Goal: Transaction & Acquisition: Purchase product/service

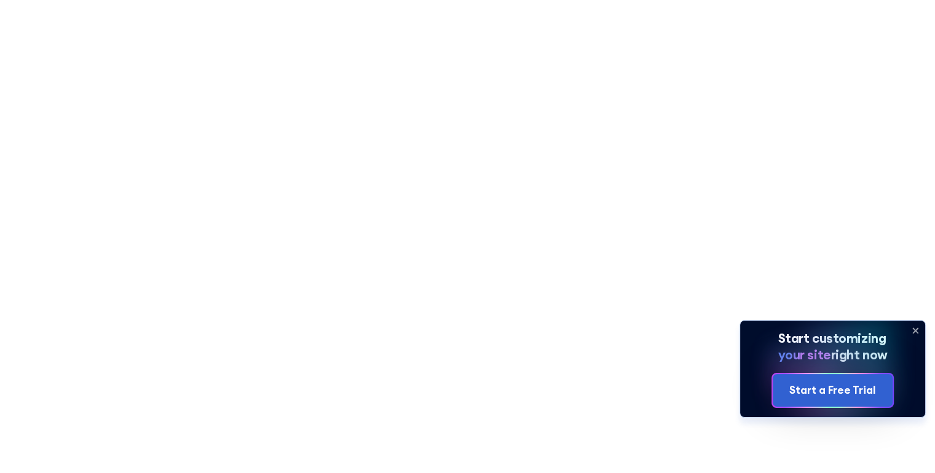
scroll to position [430, 0]
click at [914, 331] on icon at bounding box center [916, 331] width 20 height 20
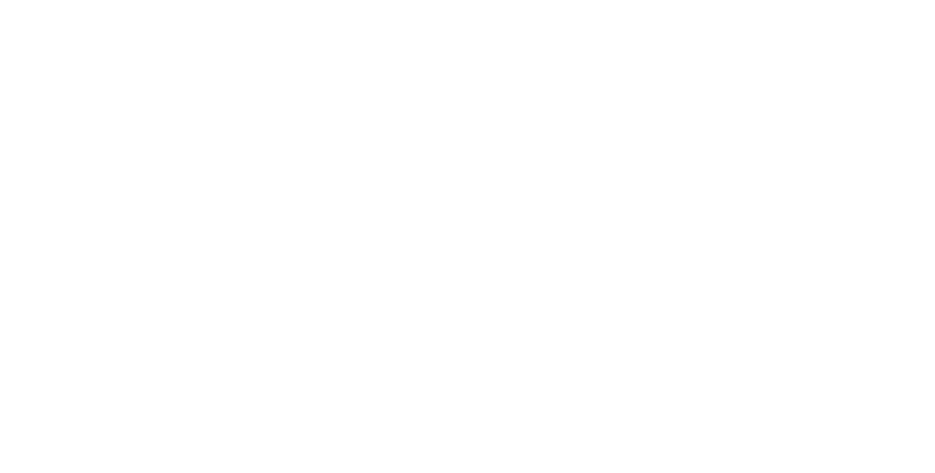
scroll to position [0, 0]
click at [468, 249] on p "Transform your Intranet with SharePoint Templates! Whether you're looking to im…" at bounding box center [467, 256] width 547 height 42
click at [468, 250] on p "Transform your Intranet with SharePoint Templates! Whether you're looking to im…" at bounding box center [467, 256] width 547 height 42
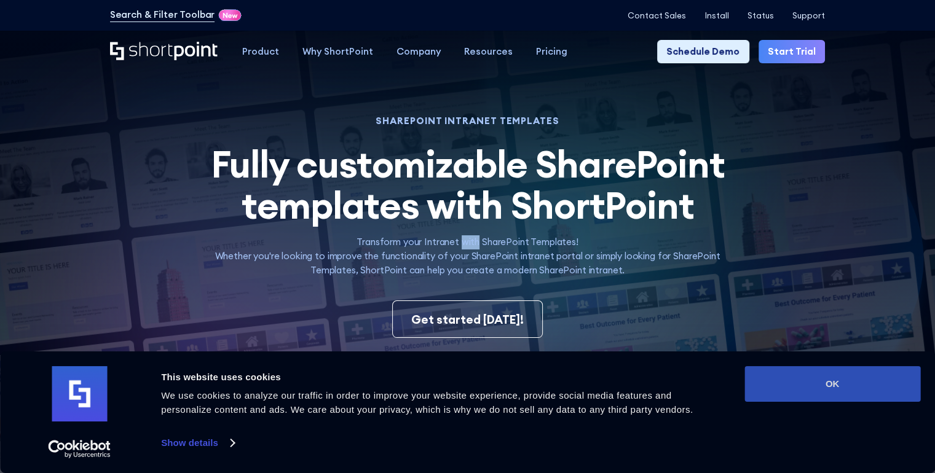
drag, startPoint x: 855, startPoint y: 396, endPoint x: 831, endPoint y: 386, distance: 25.9
click at [854, 396] on button "OK" at bounding box center [833, 384] width 176 height 36
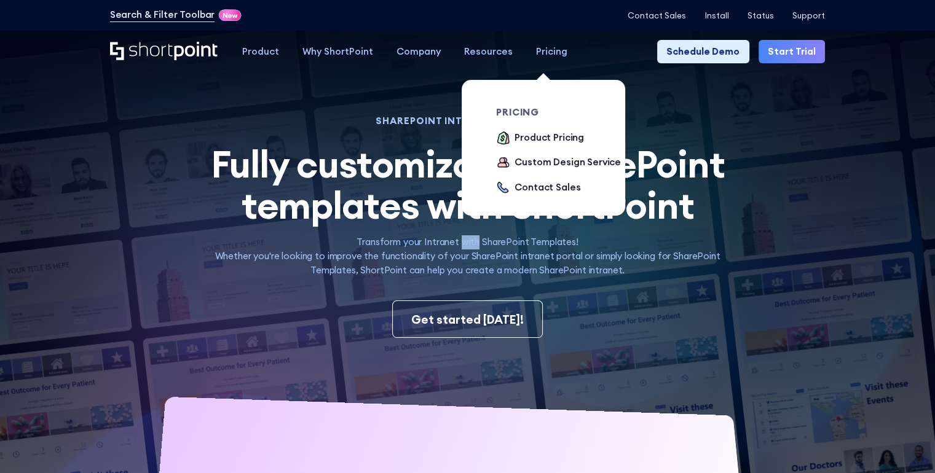
click at [547, 57] on div "Pricing" at bounding box center [551, 52] width 31 height 14
click at [537, 143] on div "Product Pricing" at bounding box center [549, 138] width 69 height 14
